Goal: Check status

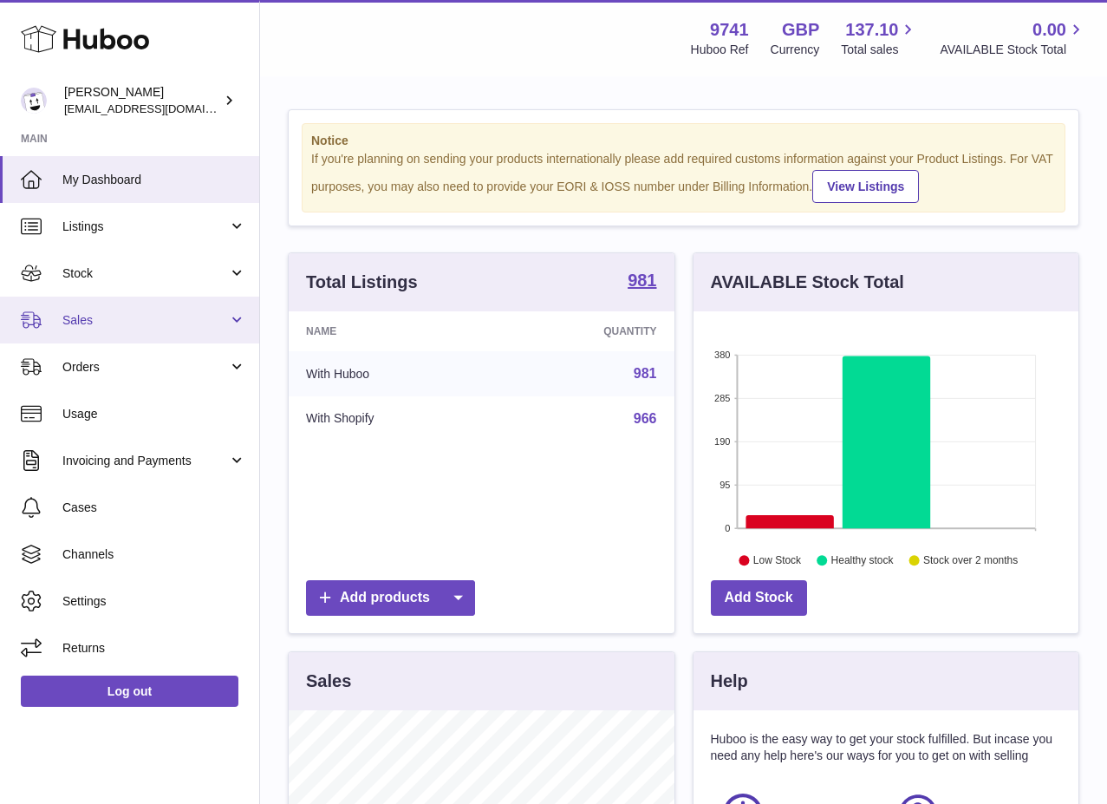
scroll to position [2, 0]
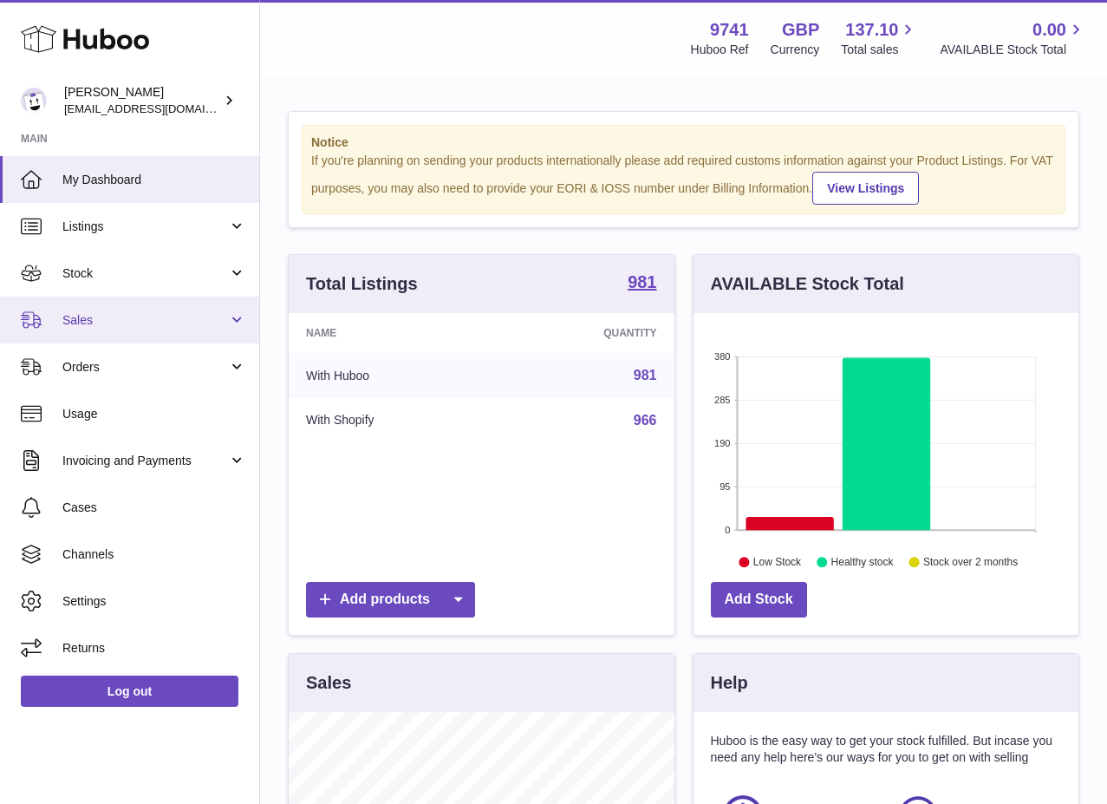
click at [136, 316] on span "Sales" at bounding box center [145, 320] width 166 height 16
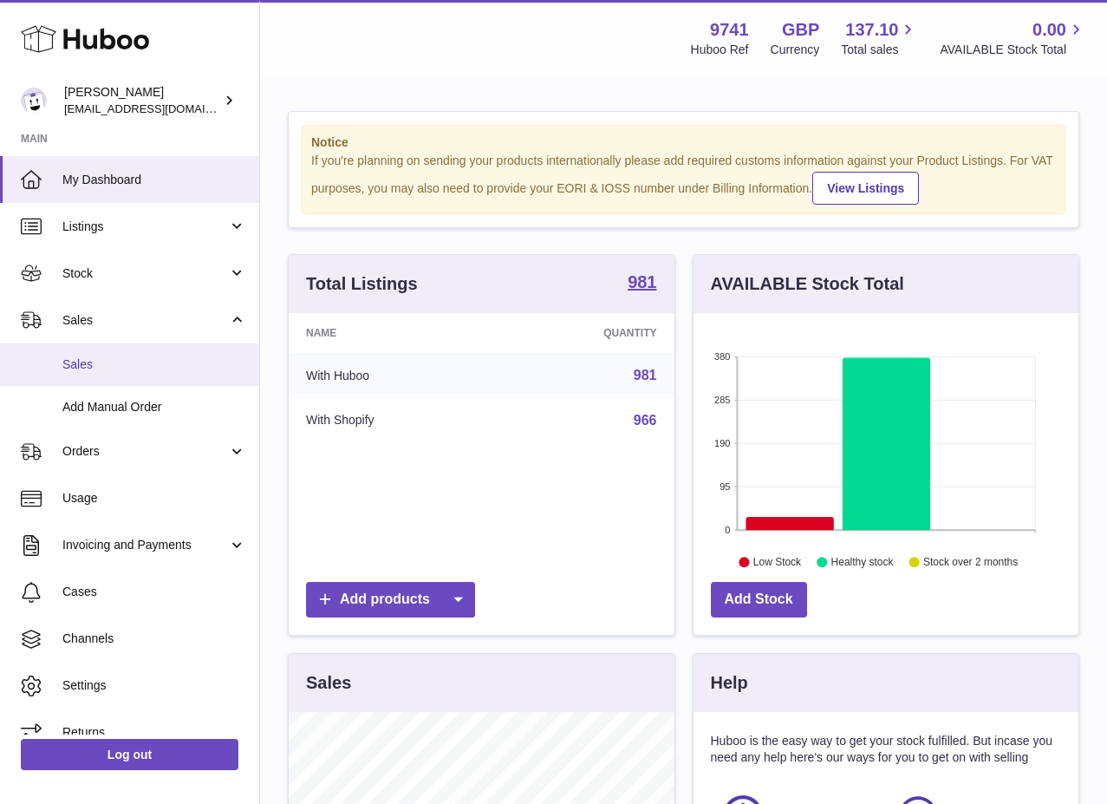
click at [63, 373] on link "Sales" at bounding box center [129, 364] width 259 height 42
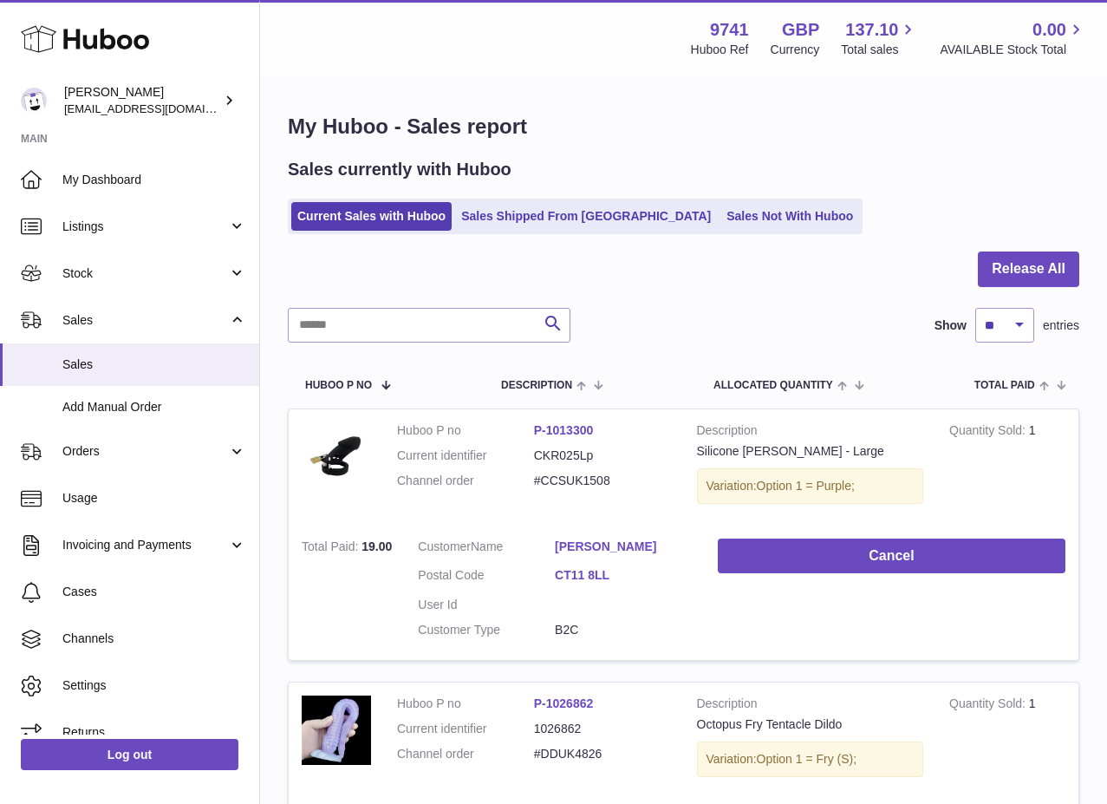
scroll to position [100, 0]
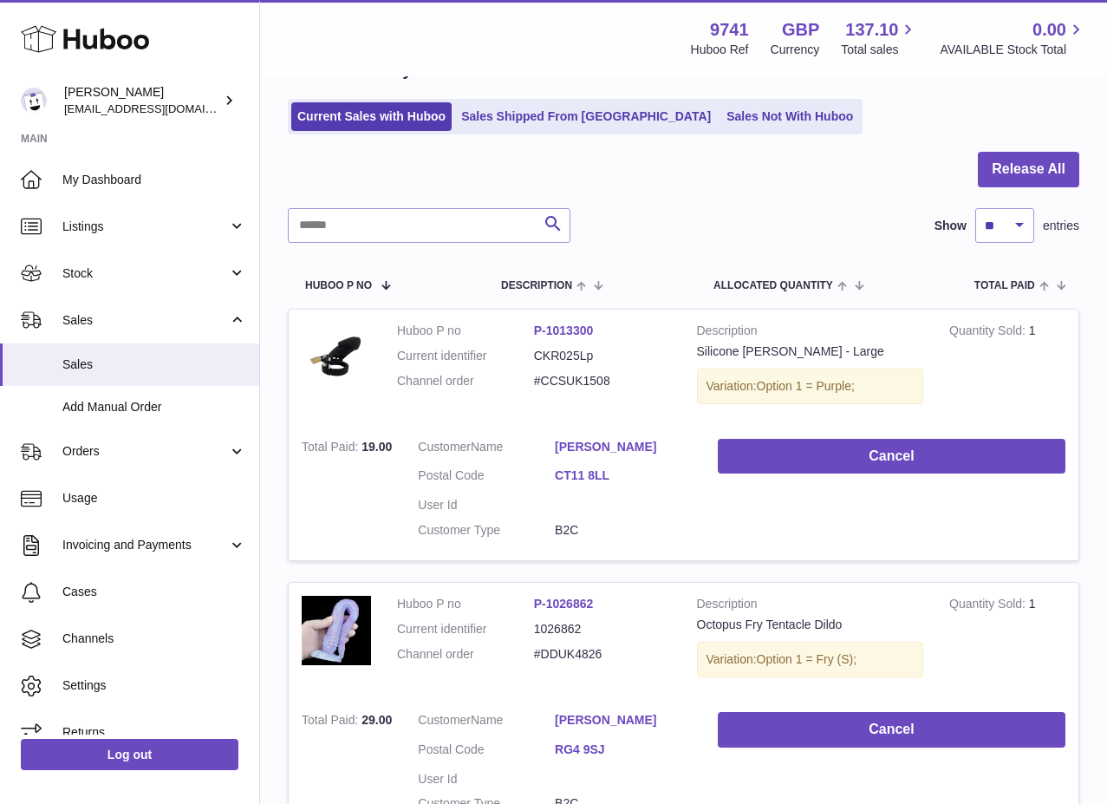
click at [695, 131] on ul "Current Sales with Huboo Sales Shipped From Huboo Sales Not With Huboo" at bounding box center [575, 117] width 575 height 36
click at [721, 108] on link "Sales Not With Huboo" at bounding box center [790, 116] width 139 height 29
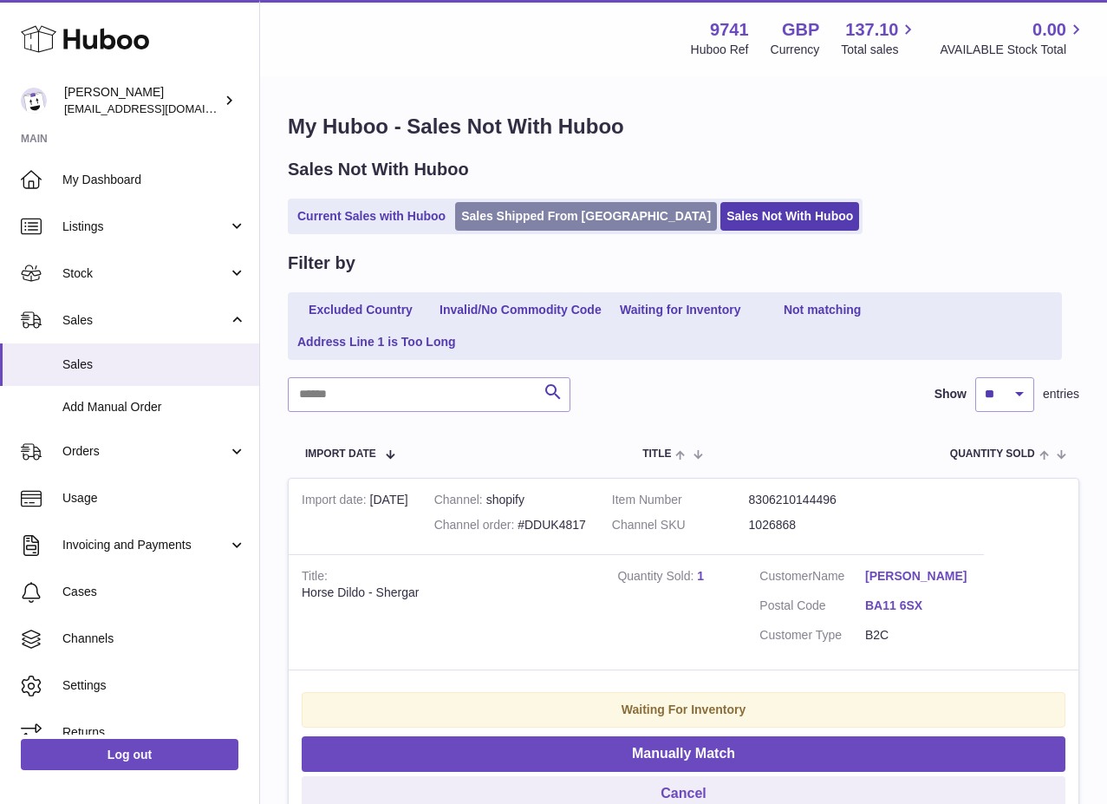
click at [506, 216] on link "Sales Shipped From [GEOGRAPHIC_DATA]" at bounding box center [586, 216] width 262 height 29
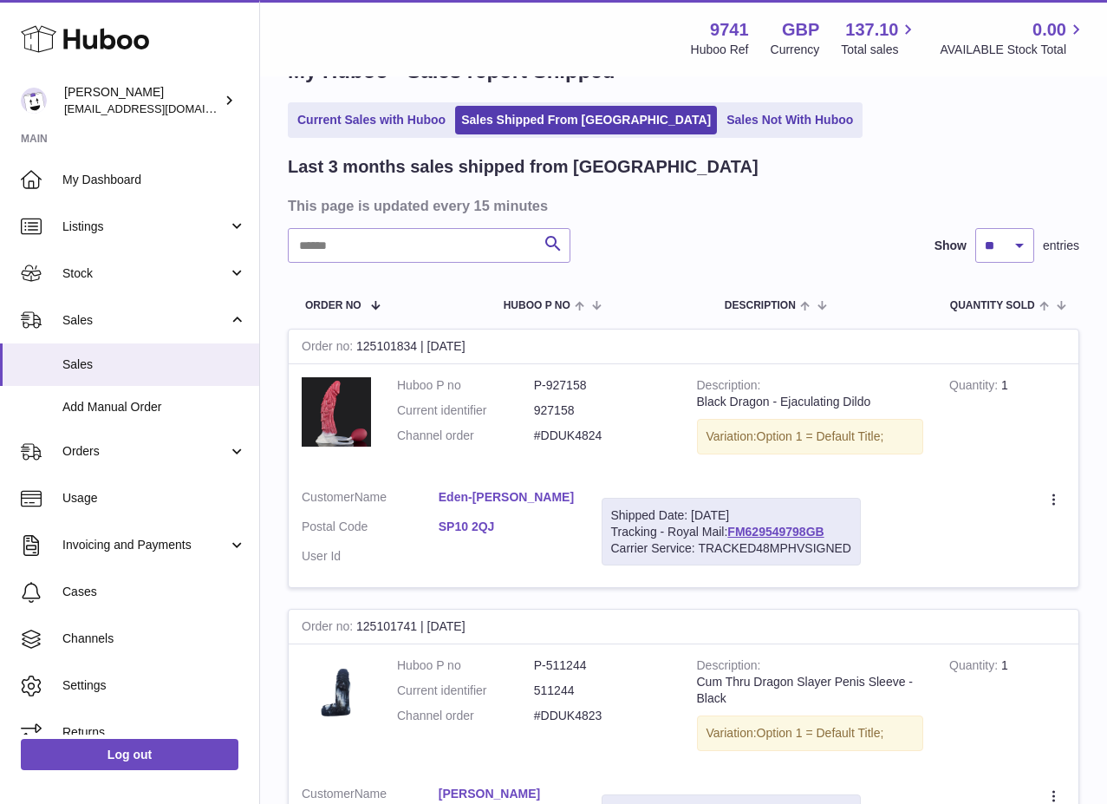
scroll to position [62, 0]
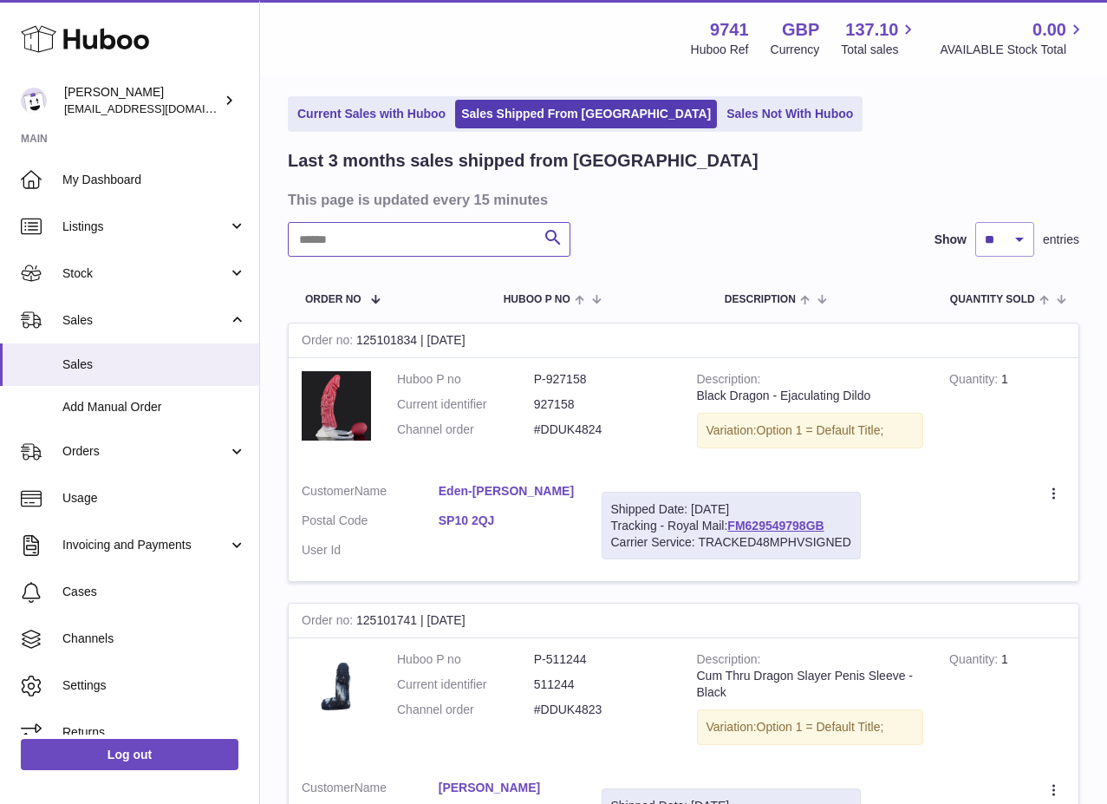
click at [329, 243] on input "text" at bounding box center [429, 239] width 283 height 35
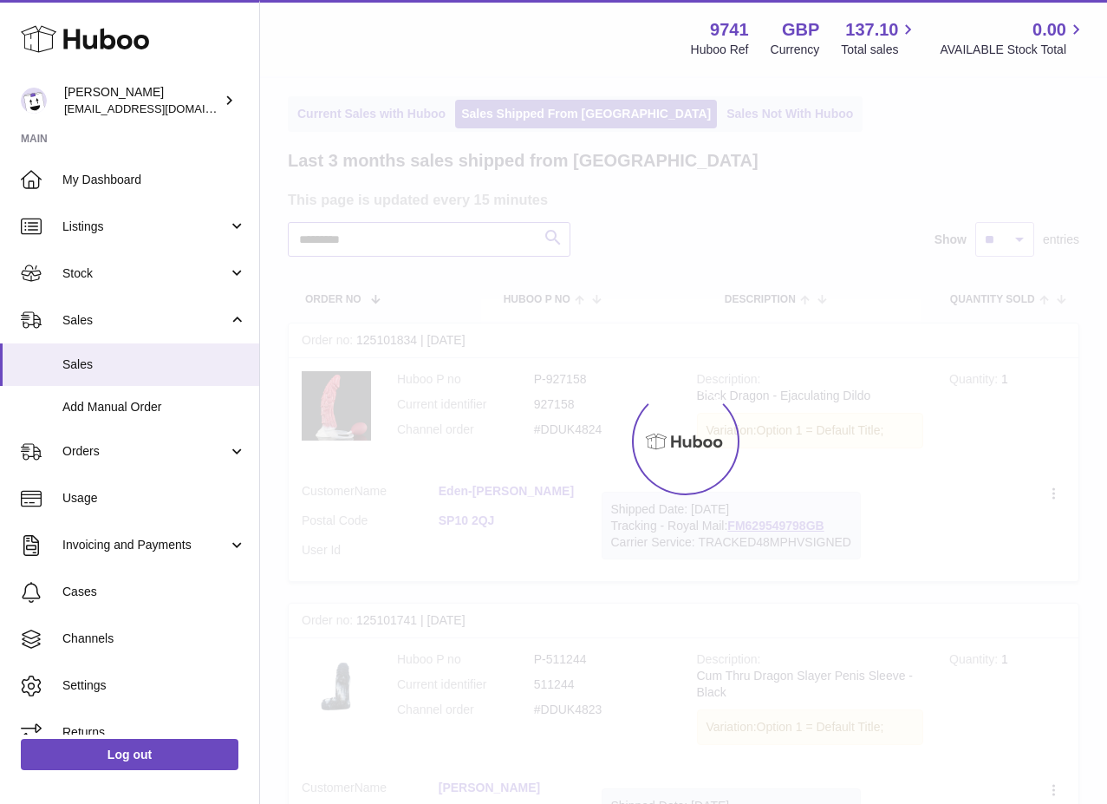
scroll to position [14, 0]
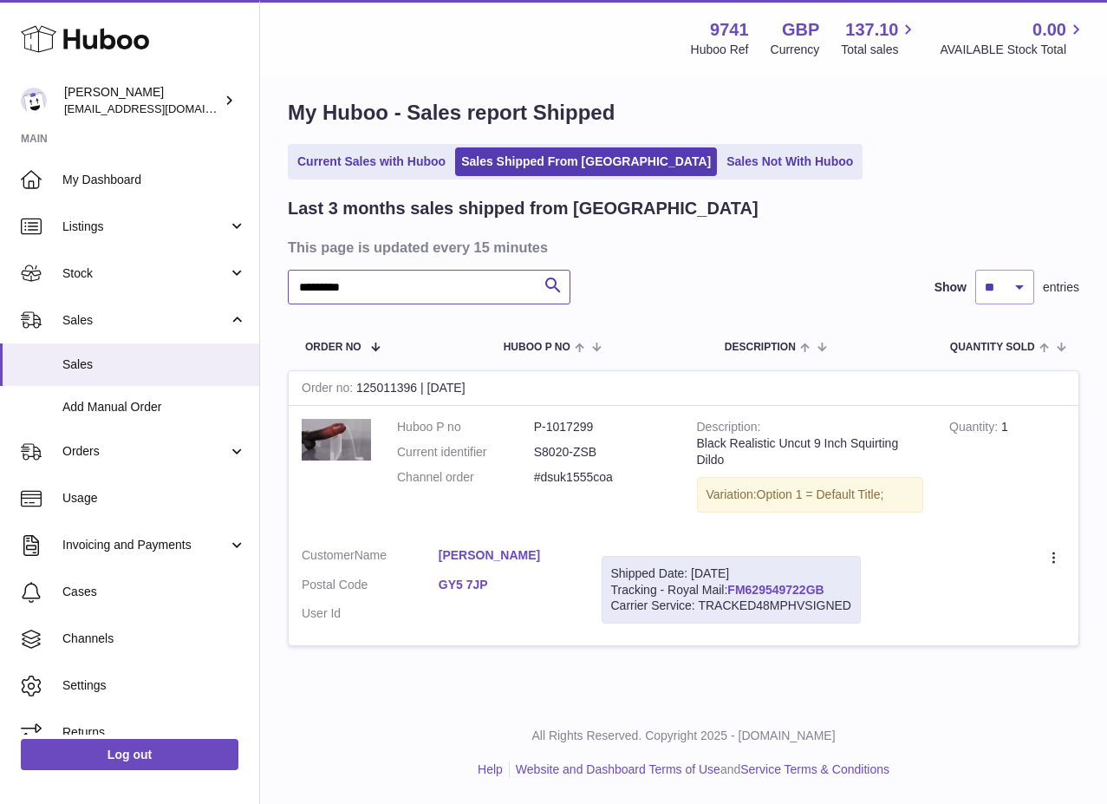
type input "*********"
click at [775, 586] on link "FM629549722GB" at bounding box center [775, 590] width 96 height 14
